Goal: Check status

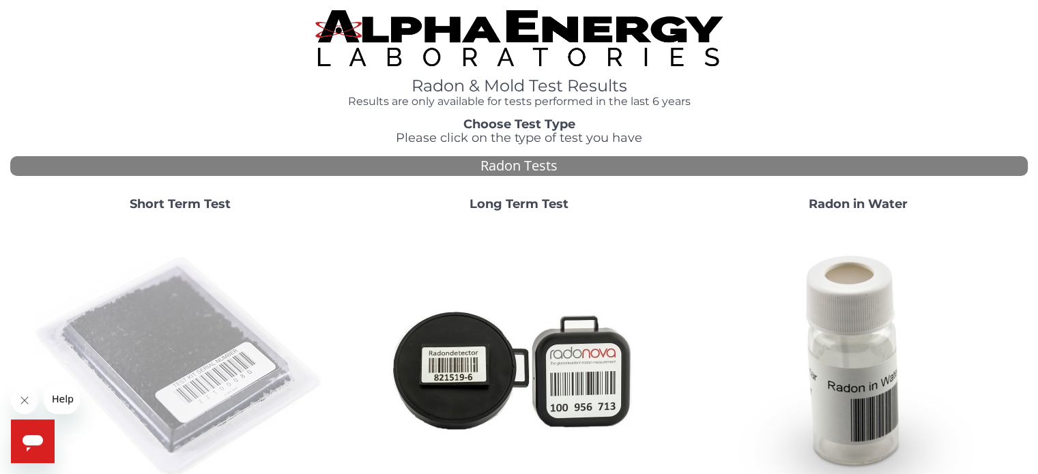
click at [183, 324] on img at bounding box center [179, 368] width 293 height 293
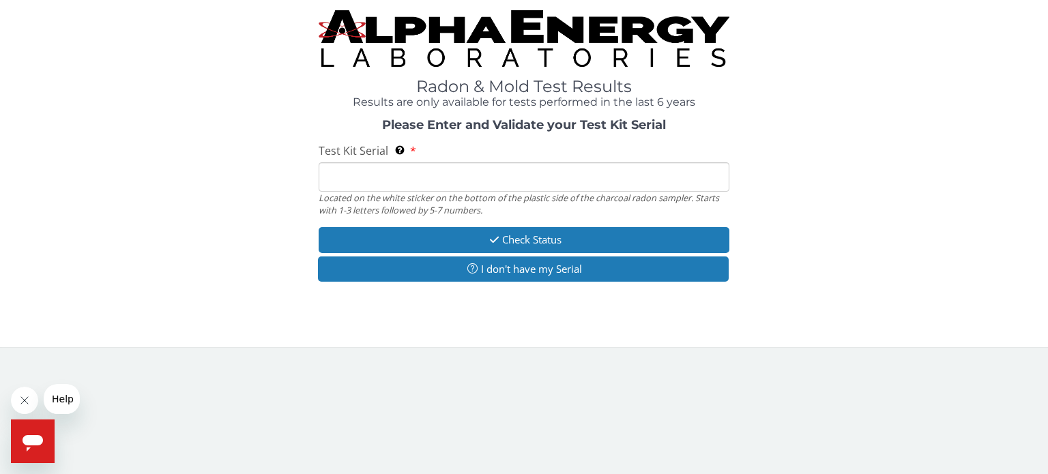
click at [489, 175] on input "Test Kit Serial Located on the white sticker on the bottom of the plastic side …" at bounding box center [524, 176] width 411 height 29
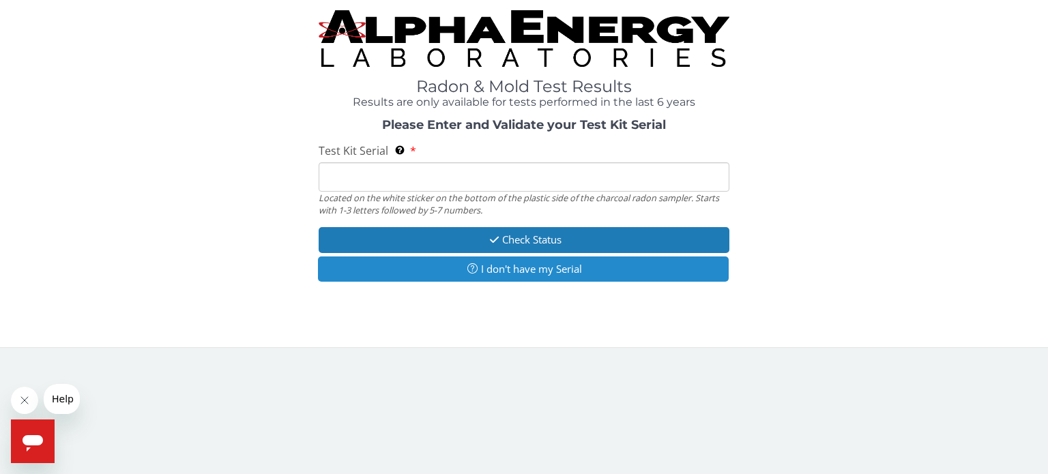
click at [534, 266] on button "I don't have my Serial" at bounding box center [523, 269] width 411 height 25
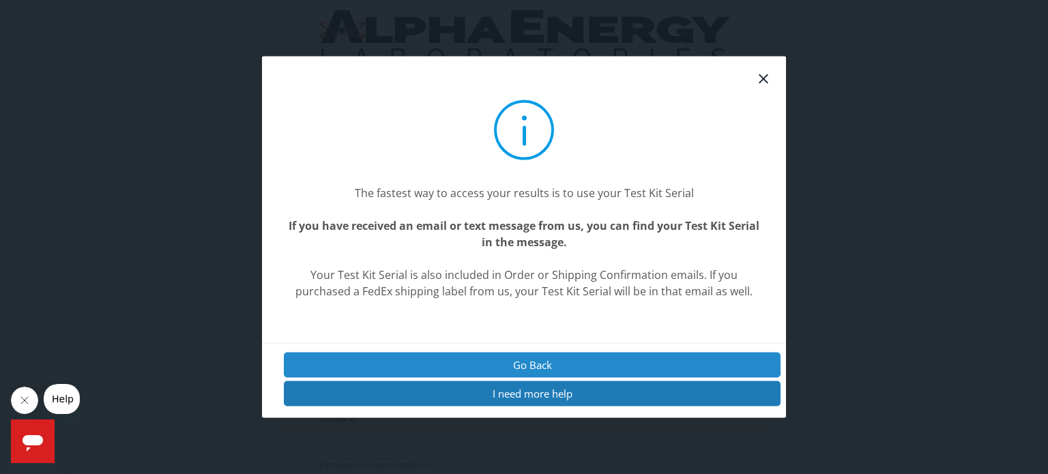
click at [567, 367] on button "Go Back" at bounding box center [532, 364] width 497 height 25
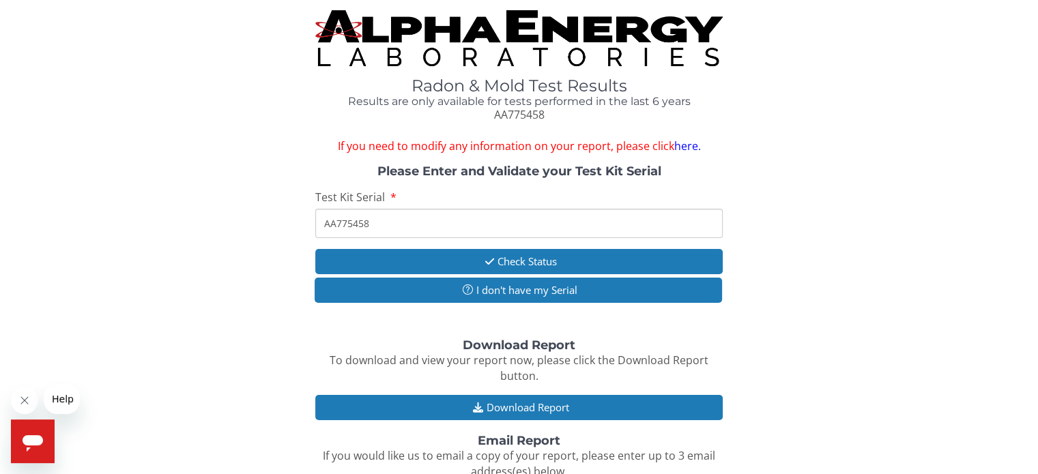
drag, startPoint x: 476, startPoint y: 229, endPoint x: 246, endPoint y: 241, distance: 230.3
click at [246, 241] on div "Please Enter and Validate your Test Kit Serial Test Kit Serial AA775458 Check S…" at bounding box center [518, 235] width 1017 height 141
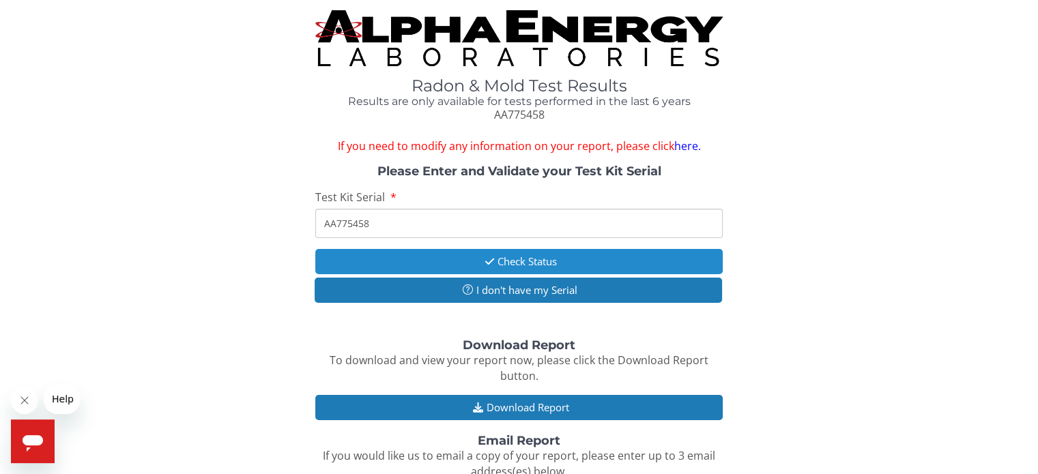
click at [534, 257] on button "Check Status" at bounding box center [518, 261] width 407 height 25
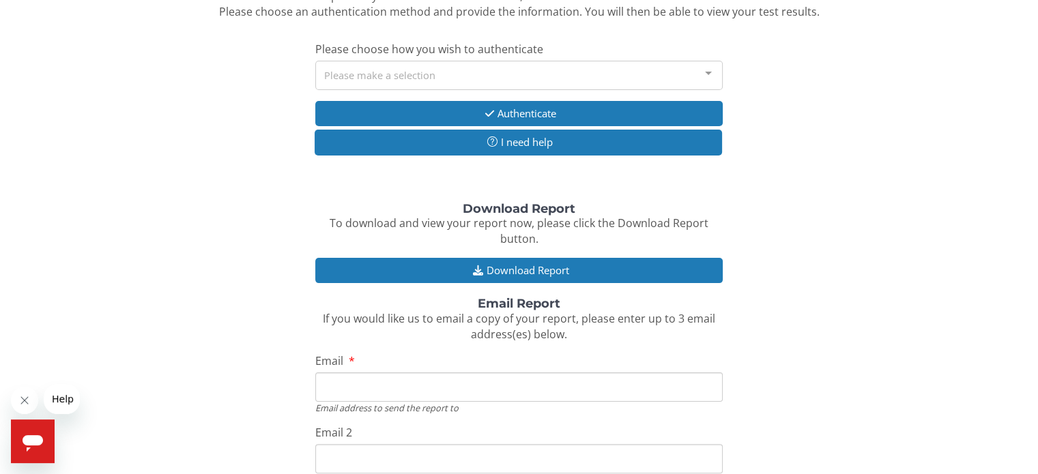
scroll to position [218, 0]
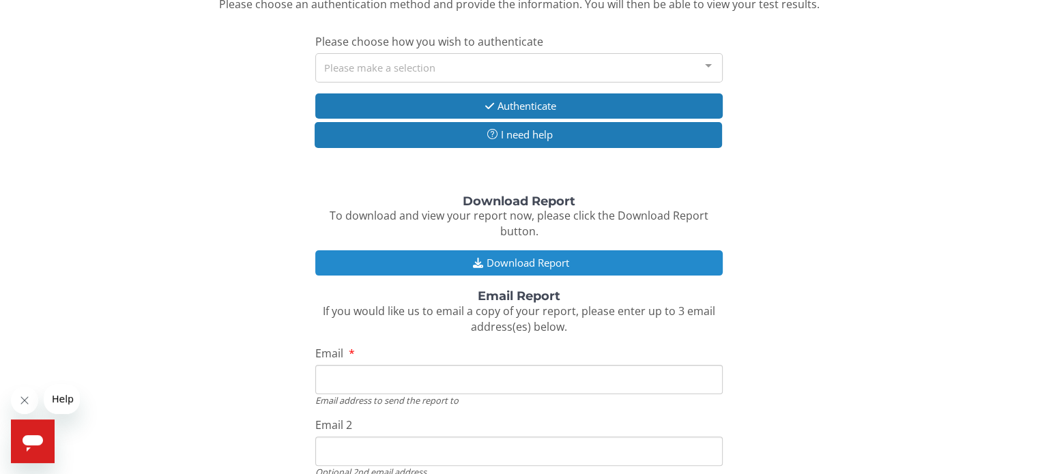
click at [539, 264] on button "Download Report" at bounding box center [518, 262] width 407 height 25
